Goal: Task Accomplishment & Management: Manage account settings

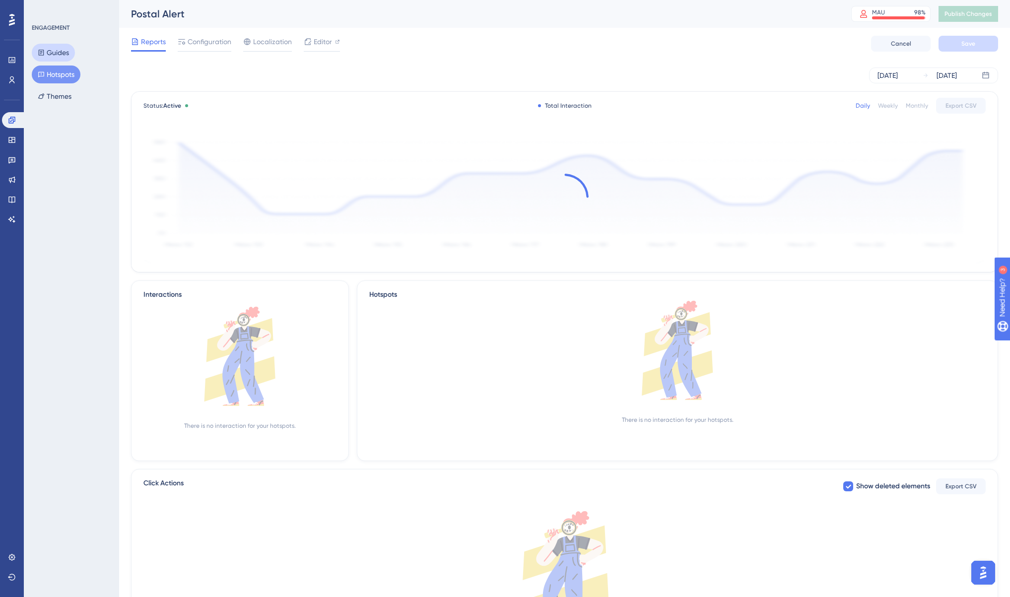
click at [70, 55] on button "Guides" at bounding box center [53, 53] width 43 height 18
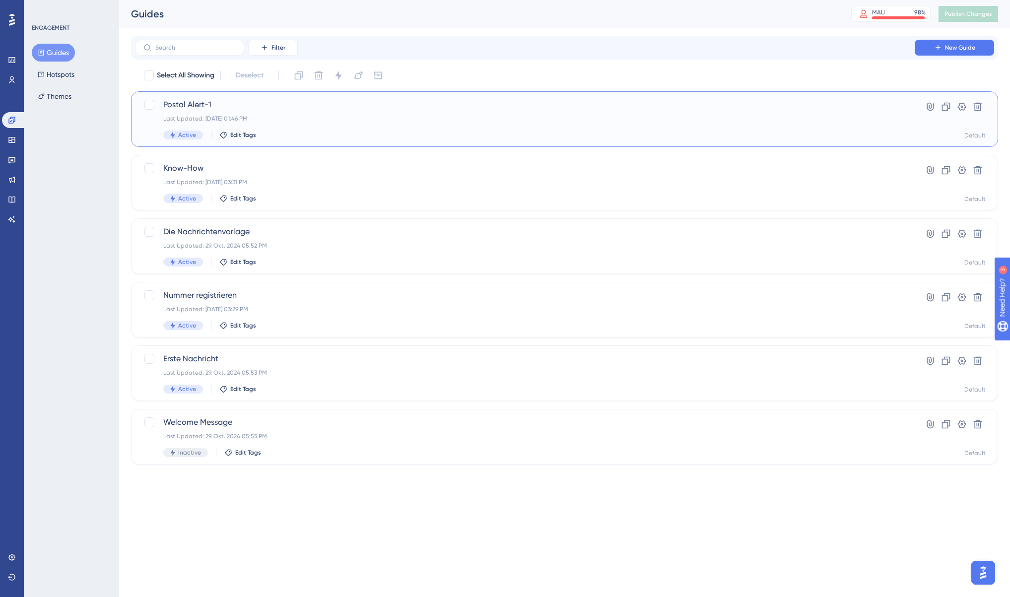
click at [249, 103] on span "Postal Alert-1" at bounding box center [524, 105] width 723 height 12
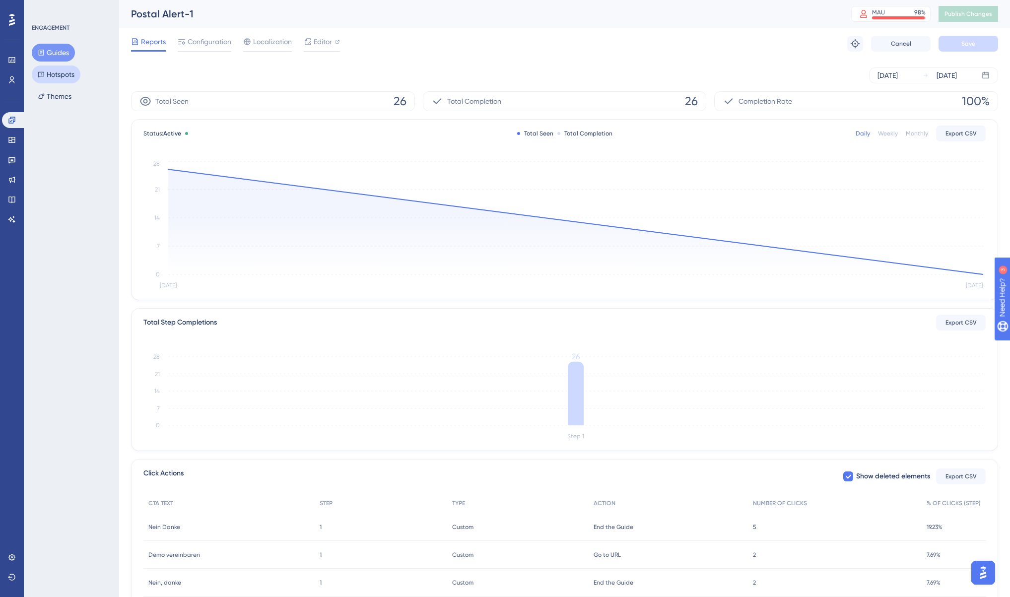
drag, startPoint x: 79, startPoint y: 78, endPoint x: 74, endPoint y: 77, distance: 5.2
click at [79, 78] on button "Hotspots" at bounding box center [56, 74] width 49 height 18
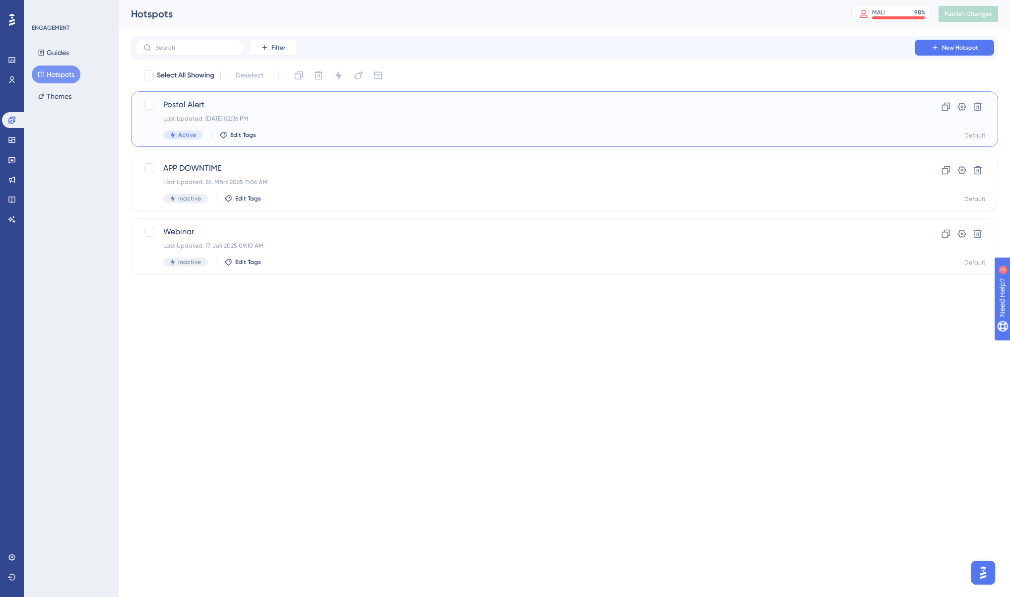
click at [222, 107] on span "Postal Alert" at bounding box center [524, 105] width 723 height 12
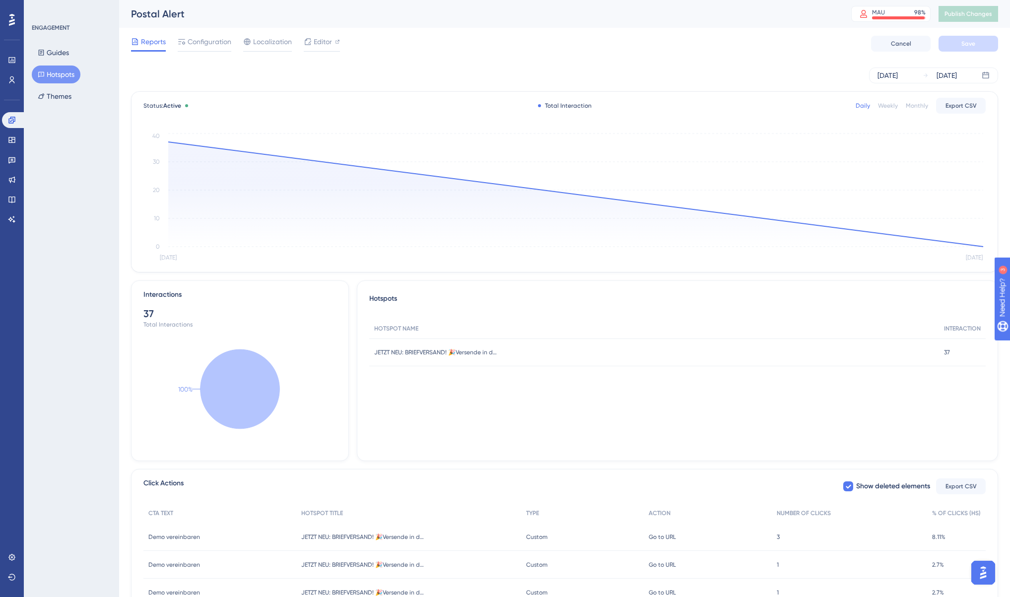
click at [61, 75] on button "Hotspots" at bounding box center [56, 74] width 49 height 18
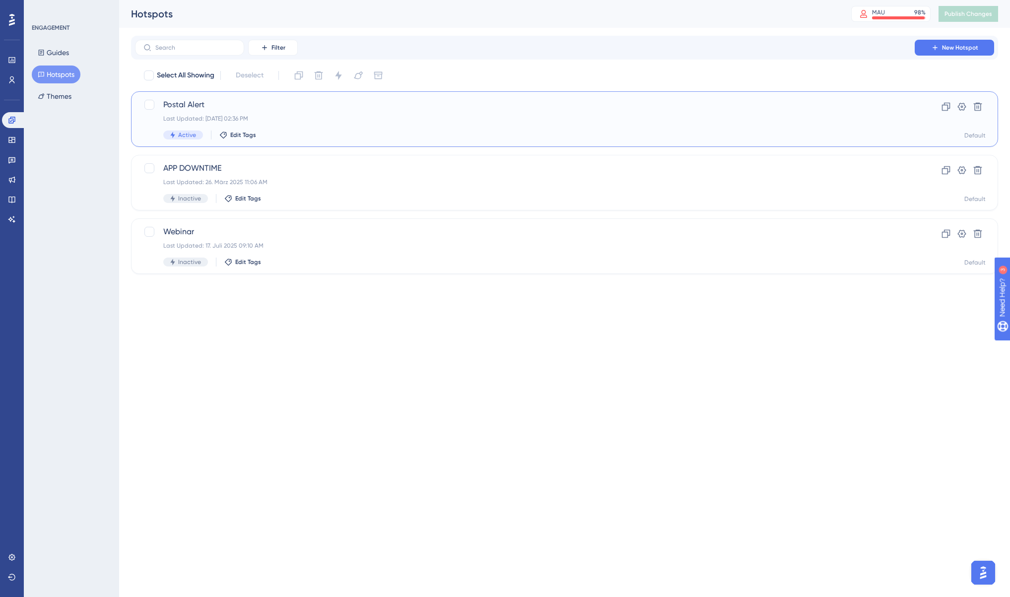
click at [470, 124] on div "Postal Alert Last Updated: [DATE] 02:36 PM Active Edit Tags" at bounding box center [524, 119] width 723 height 41
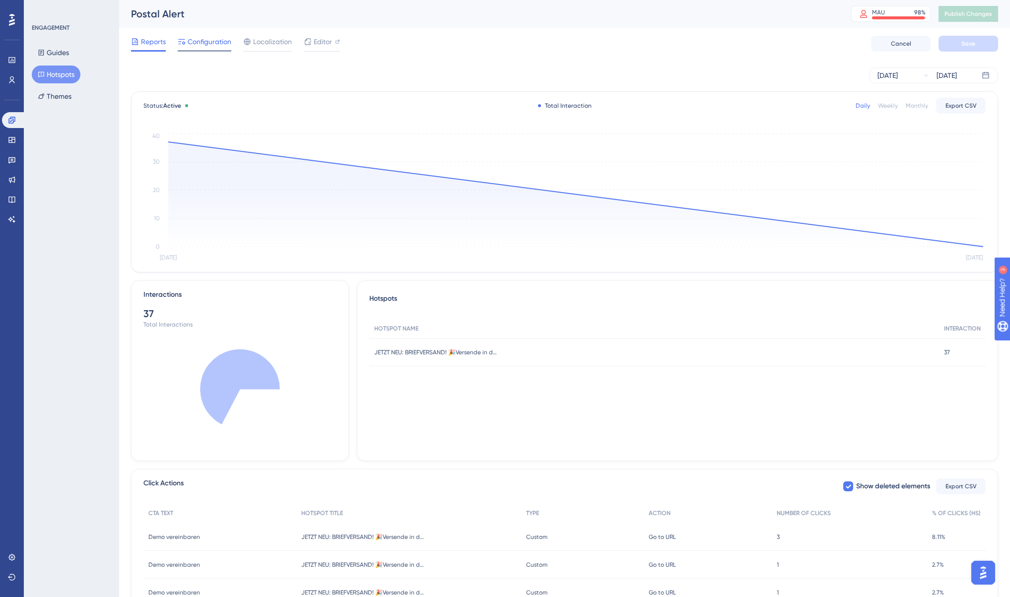
click at [216, 45] on span "Configuration" at bounding box center [210, 42] width 44 height 12
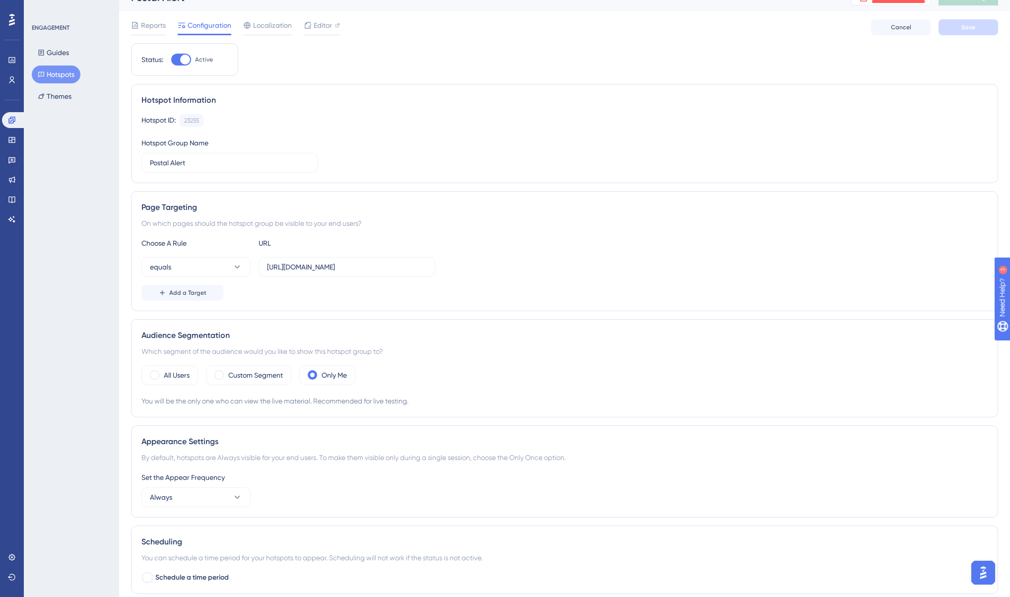
scroll to position [60, 0]
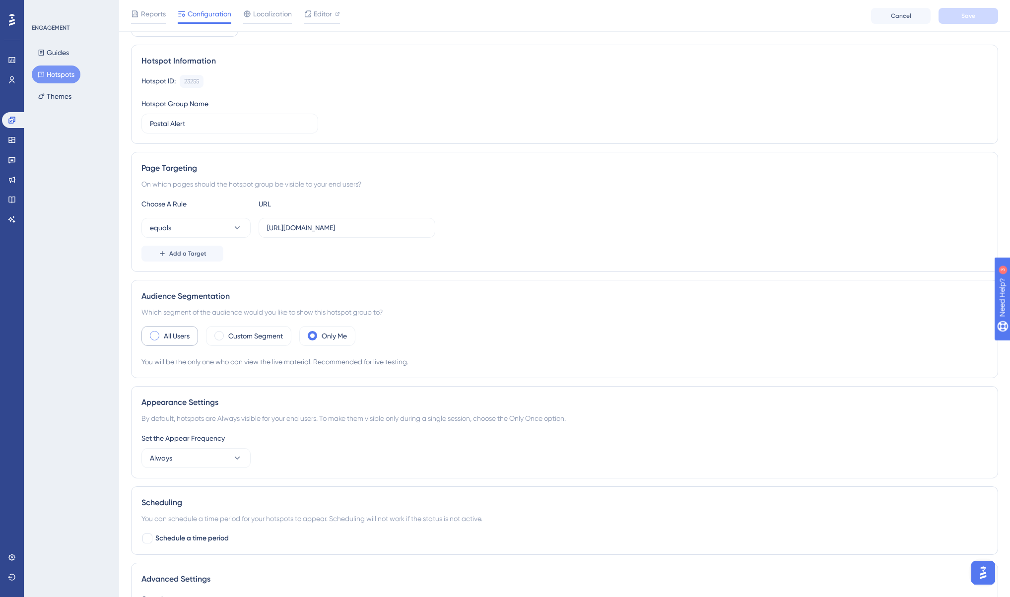
click at [171, 333] on label "All Users" at bounding box center [177, 336] width 26 height 12
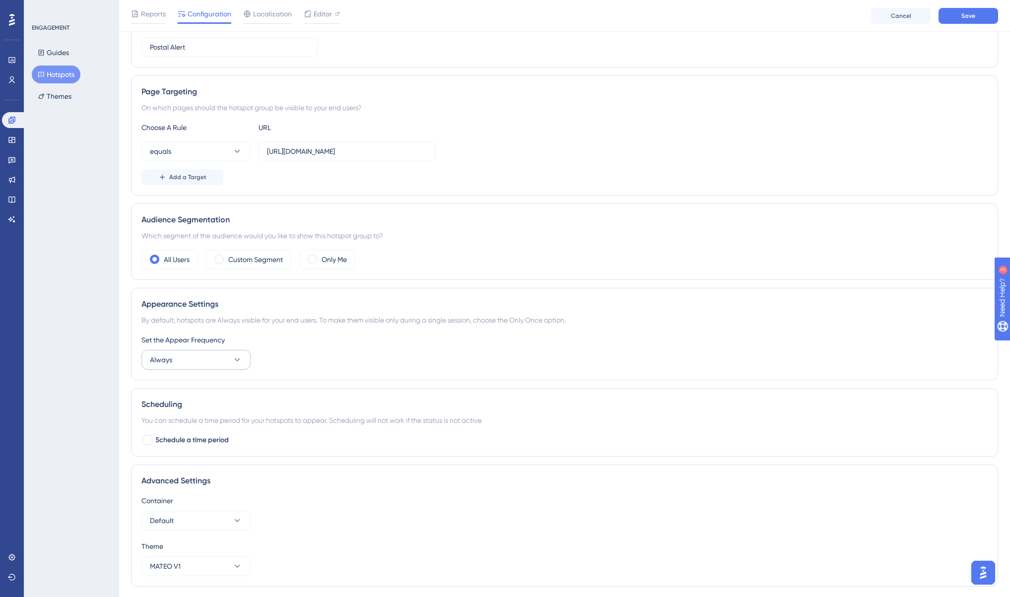
scroll to position [165, 0]
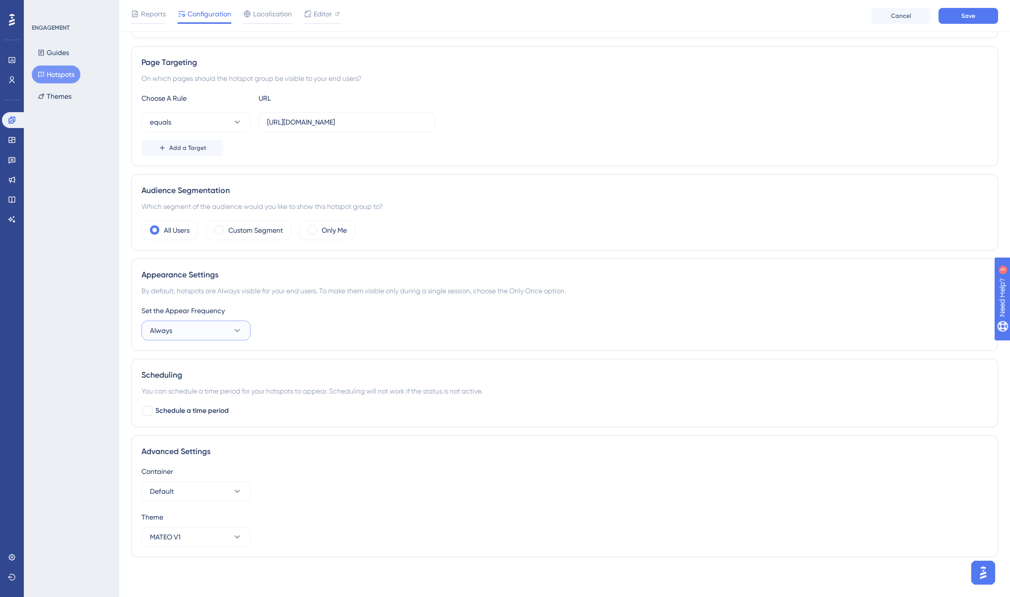
click at [174, 332] on button "Always" at bounding box center [195, 330] width 109 height 20
click at [496, 346] on div "Appearance Settings By default, hotspots are Always visible for your end users.…" at bounding box center [564, 304] width 867 height 92
click at [963, 19] on span "Save" at bounding box center [968, 16] width 14 height 8
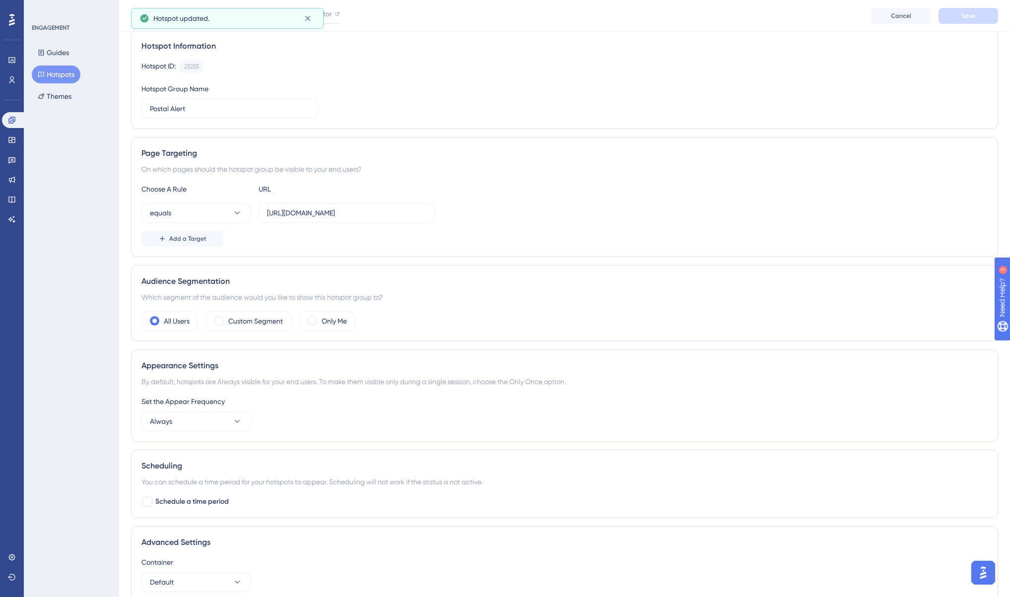
scroll to position [0, 0]
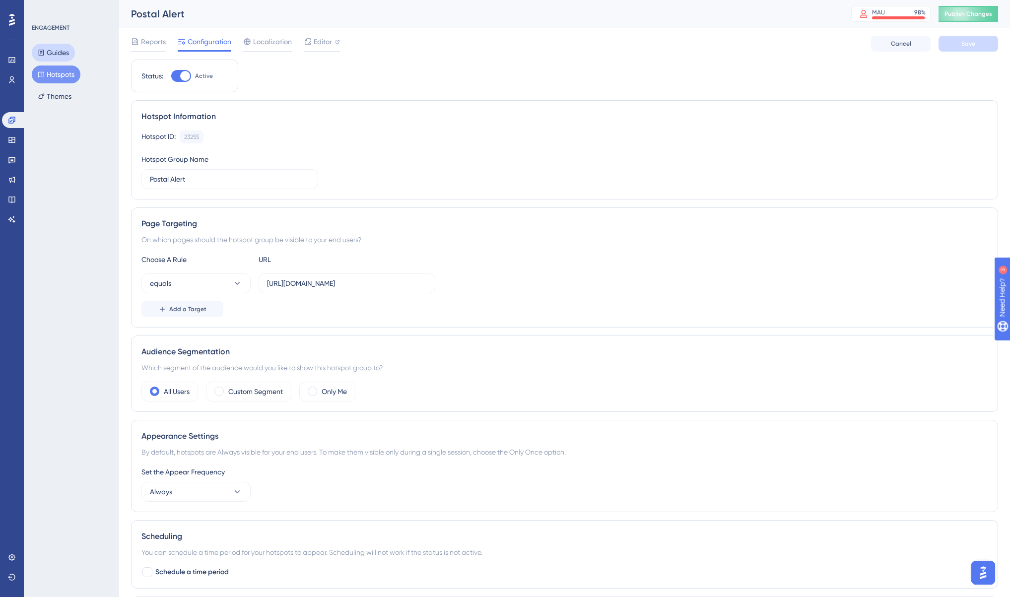
click at [61, 53] on button "Guides" at bounding box center [53, 53] width 43 height 18
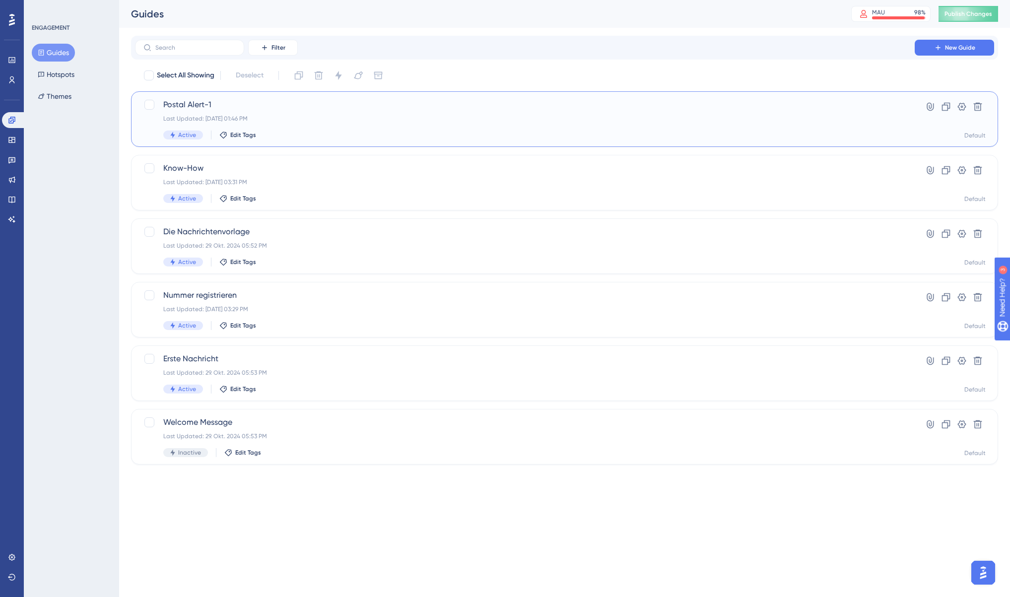
click at [310, 114] on div "Postal Alert-1 Last Updated: [DATE] 01:46 PM Active Edit Tags" at bounding box center [524, 119] width 723 height 41
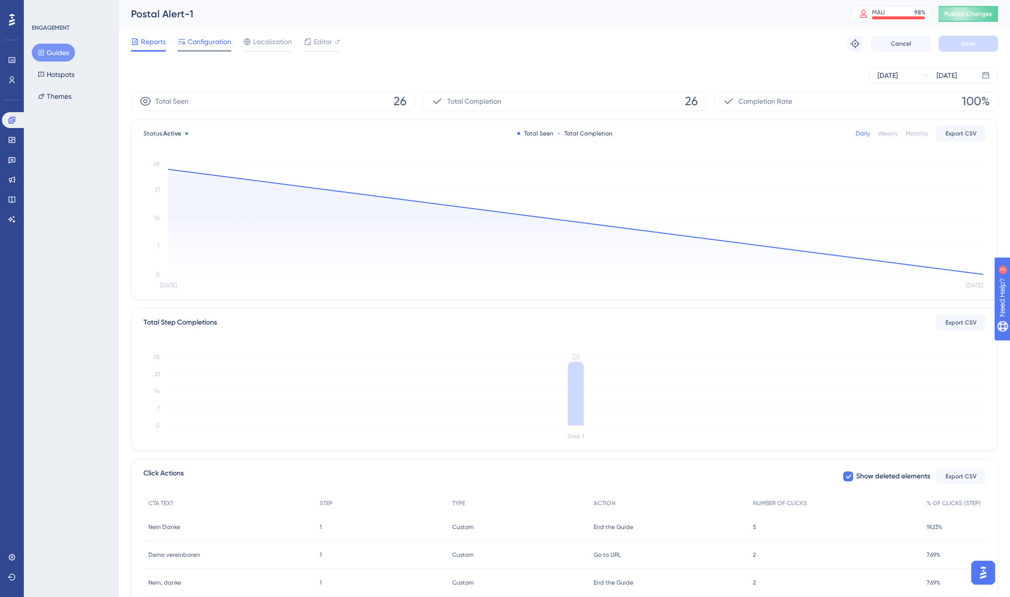
click at [219, 46] on span "Configuration" at bounding box center [210, 42] width 44 height 12
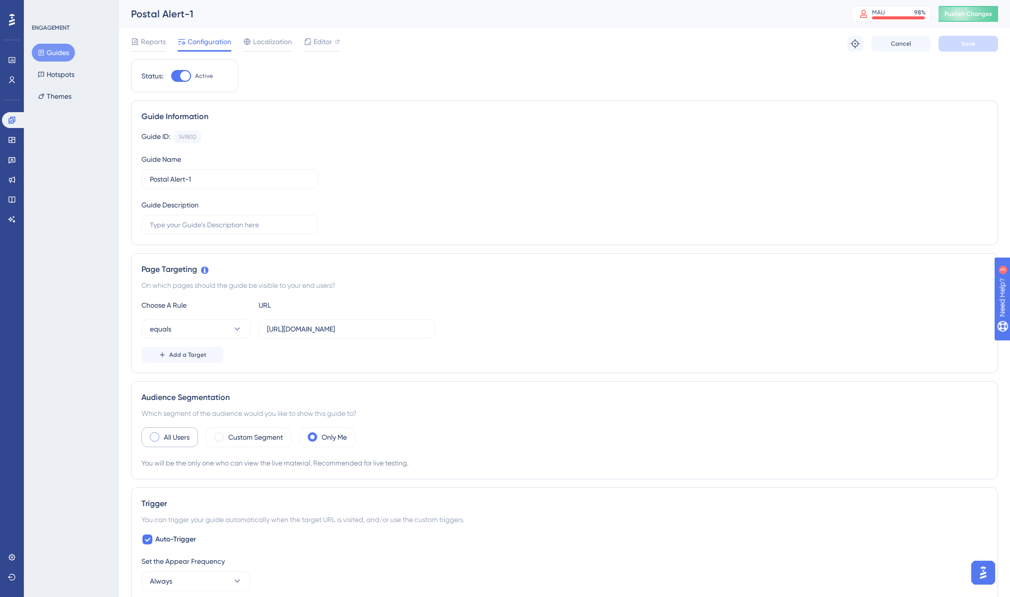
click at [177, 434] on label "All Users" at bounding box center [177, 437] width 26 height 12
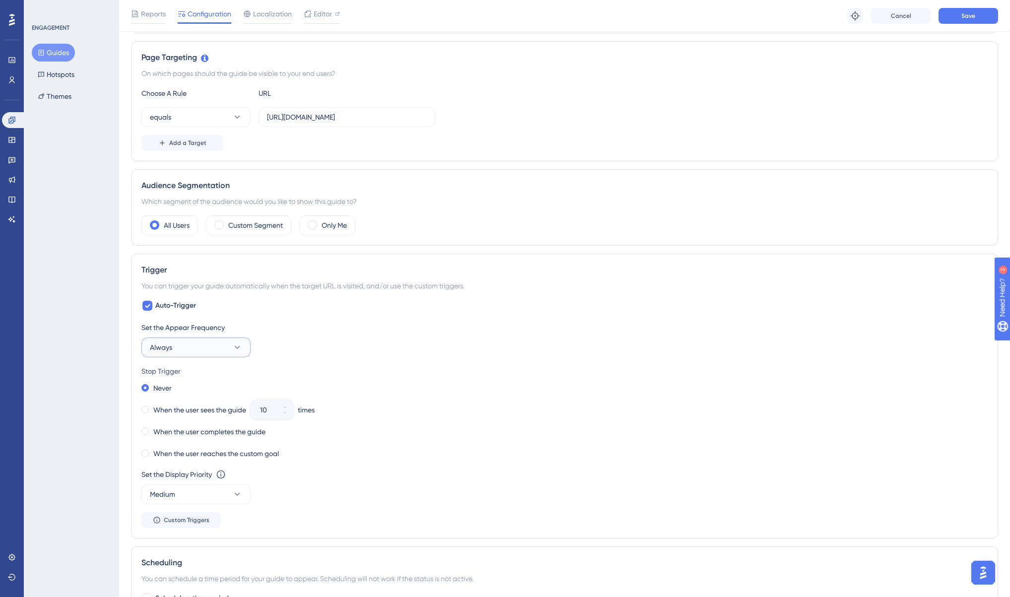
click at [230, 340] on button "Always" at bounding box center [195, 347] width 109 height 20
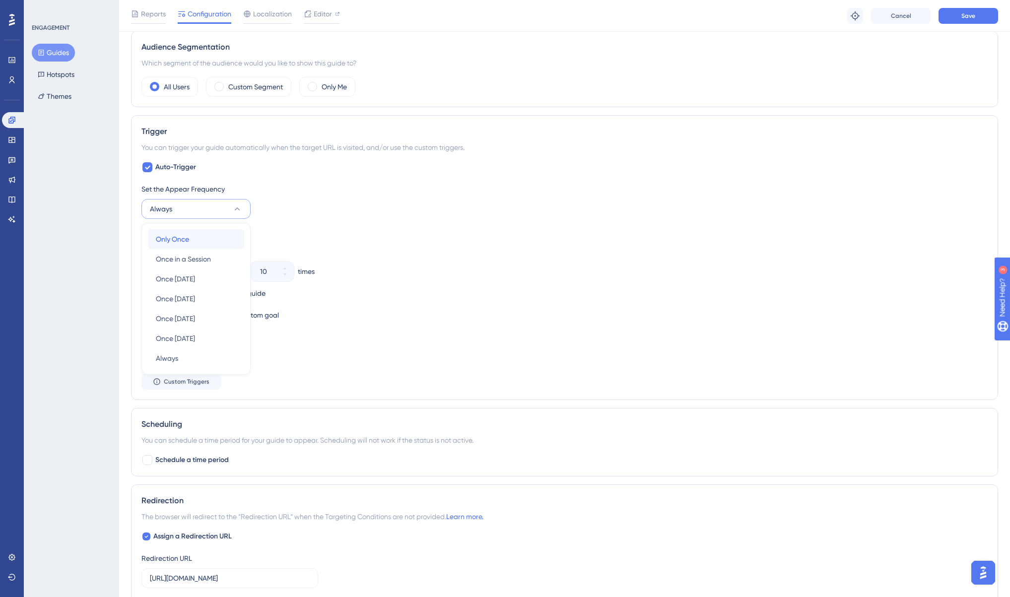
click at [210, 237] on div "Only Once Only Once" at bounding box center [196, 239] width 80 height 20
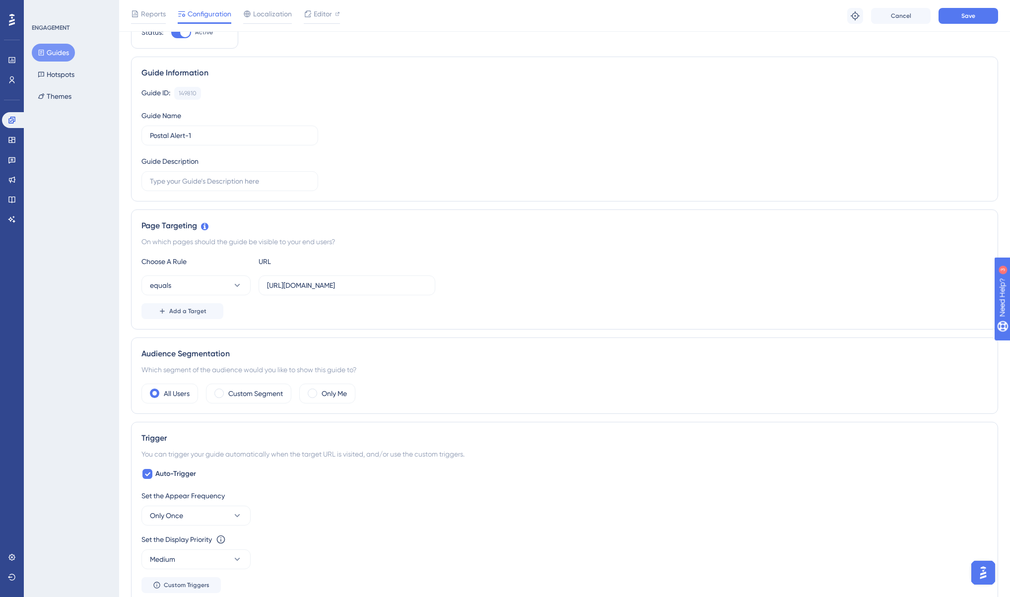
scroll to position [0, 0]
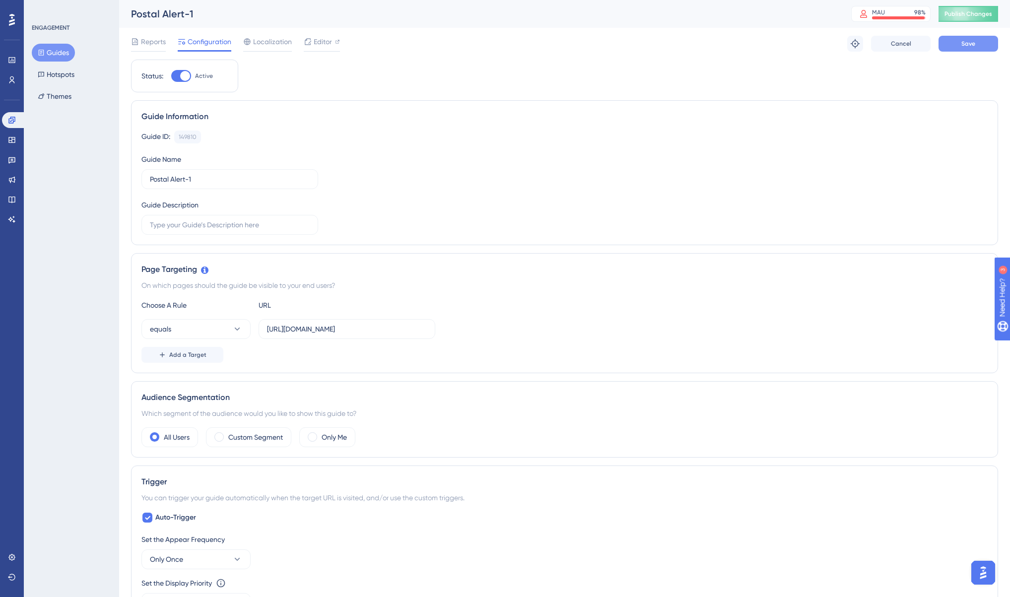
click at [981, 43] on button "Save" at bounding box center [968, 44] width 60 height 16
click at [976, 14] on span "Publish Changes" at bounding box center [968, 14] width 48 height 8
click at [48, 75] on button "Hotspots" at bounding box center [56, 74] width 49 height 18
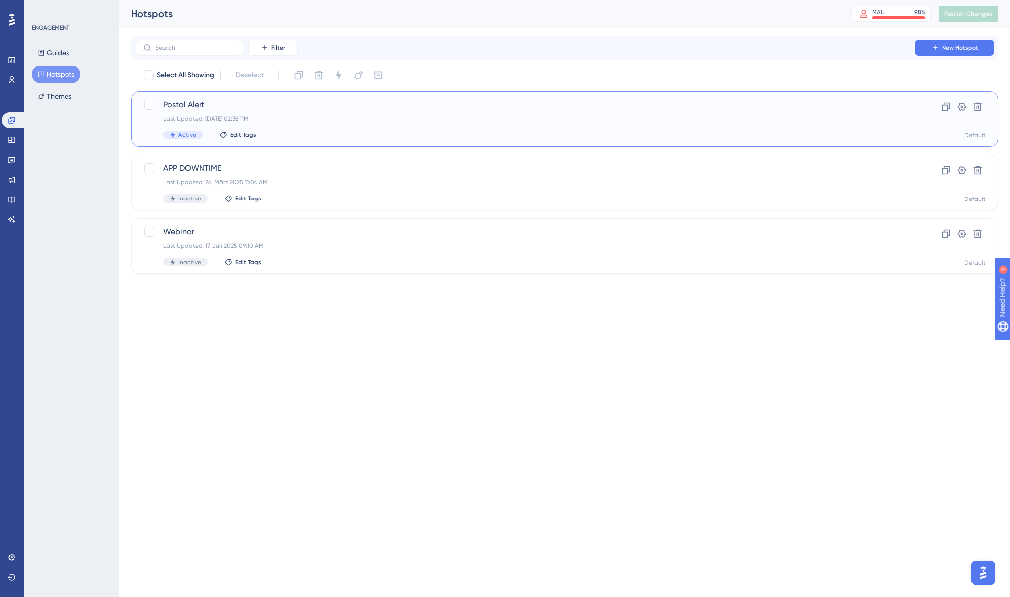
click at [389, 113] on div "Postal Alert Last Updated: [DATE] 02:38 PM Active Edit Tags" at bounding box center [524, 119] width 723 height 41
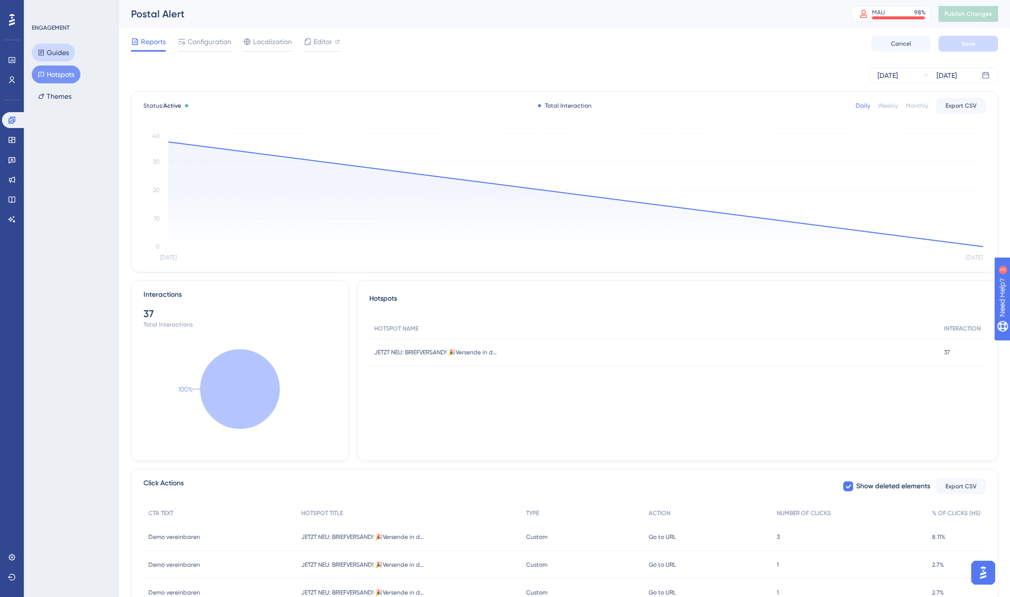
click at [56, 50] on button "Guides" at bounding box center [53, 53] width 43 height 18
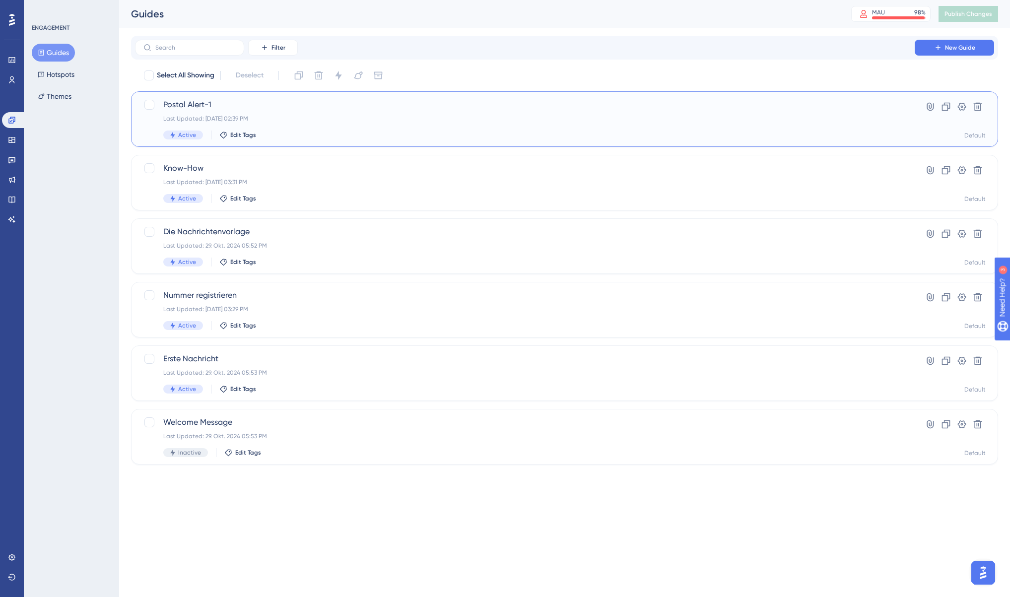
click at [424, 126] on div "Postal Alert-1 Last Updated: [DATE] 02:39 PM Active Edit Tags" at bounding box center [524, 119] width 723 height 41
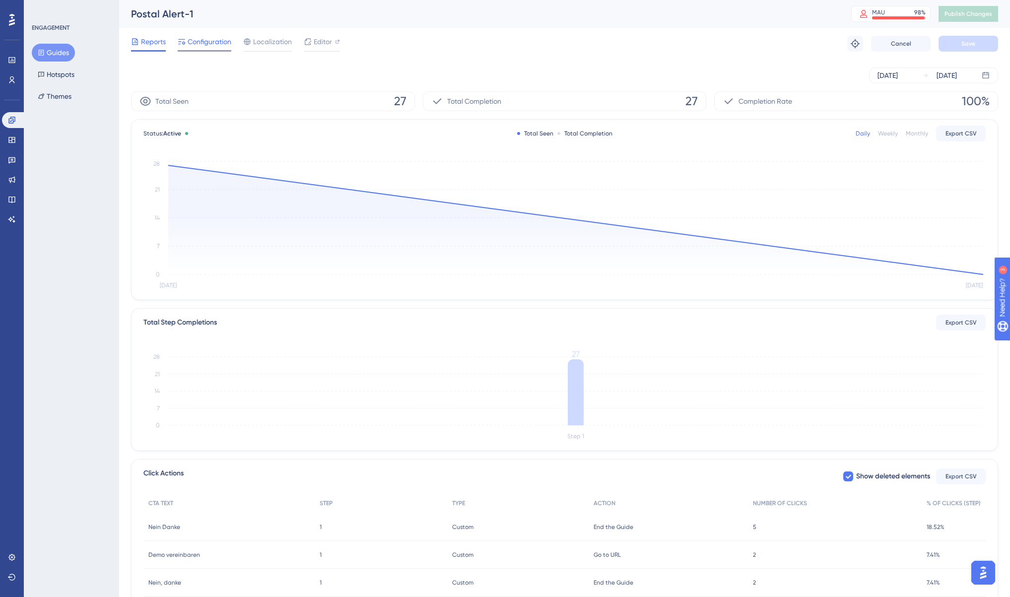
click at [216, 45] on span "Configuration" at bounding box center [210, 42] width 44 height 12
